Goal: Navigation & Orientation: Find specific page/section

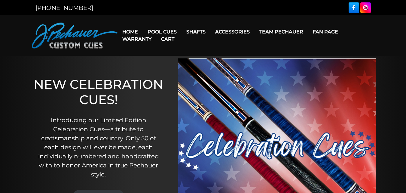
click at [167, 36] on link "Cart" at bounding box center [167, 38] width 23 height 15
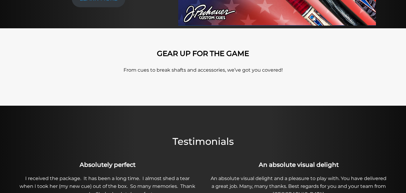
scroll to position [206, 0]
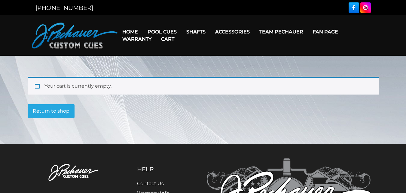
click at [127, 32] on link "Warranty" at bounding box center [137, 38] width 39 height 15
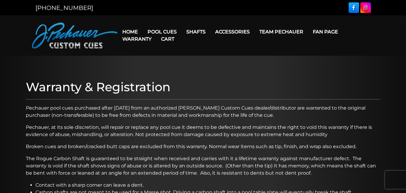
click at [129, 31] on link "Home" at bounding box center [130, 31] width 25 height 15
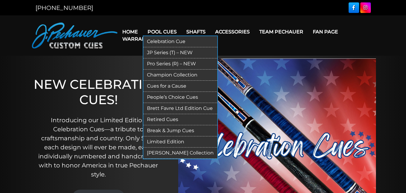
click at [165, 30] on link "Pool Cues" at bounding box center [162, 31] width 39 height 15
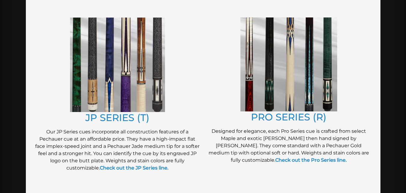
scroll to position [311, 0]
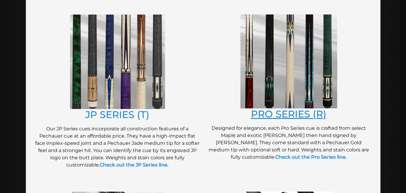
click at [285, 113] on link "PRO SERIES (R)" at bounding box center [288, 114] width 75 height 12
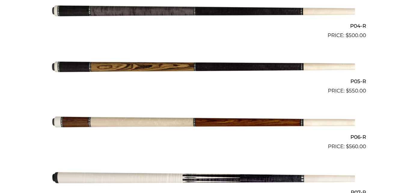
scroll to position [371, 0]
